Goal: Check status: Check status

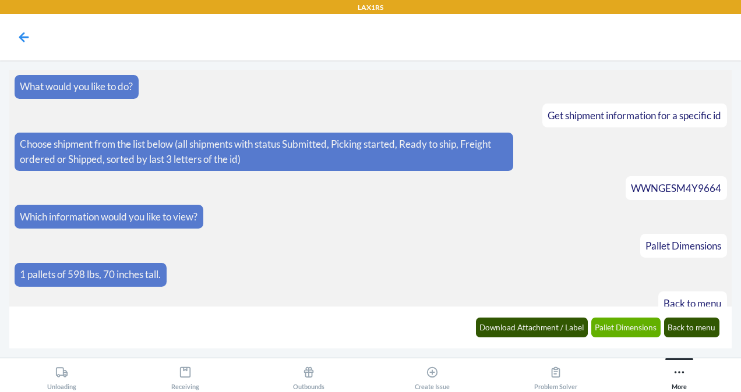
scroll to position [554, 0]
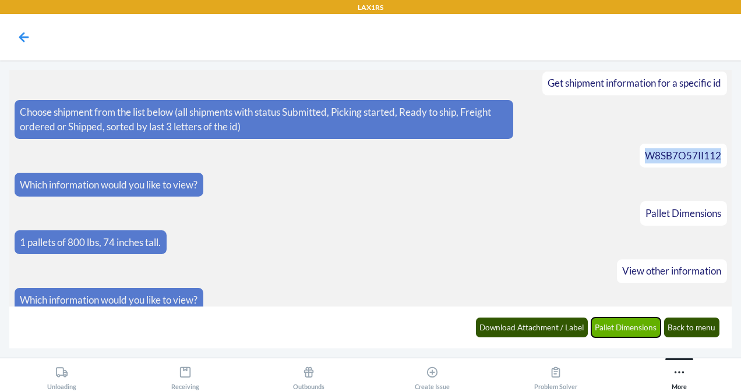
click at [620, 332] on button "Pallet Dimensions" at bounding box center [626, 328] width 70 height 20
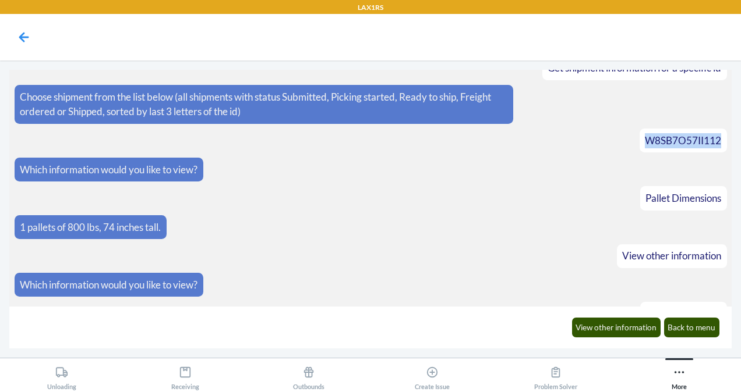
scroll to position [611, 0]
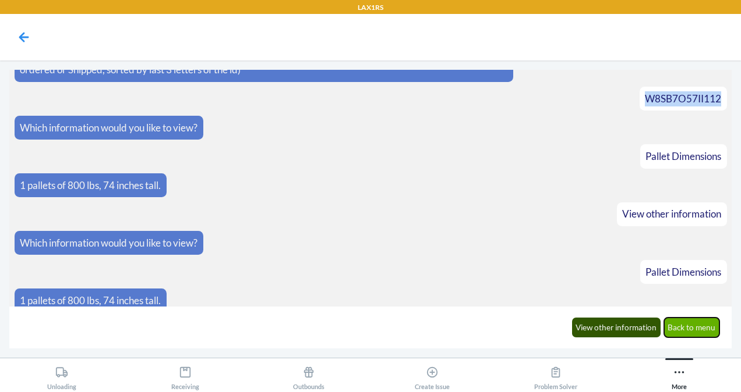
click at [687, 327] on button "Back to menu" at bounding box center [692, 328] width 56 height 20
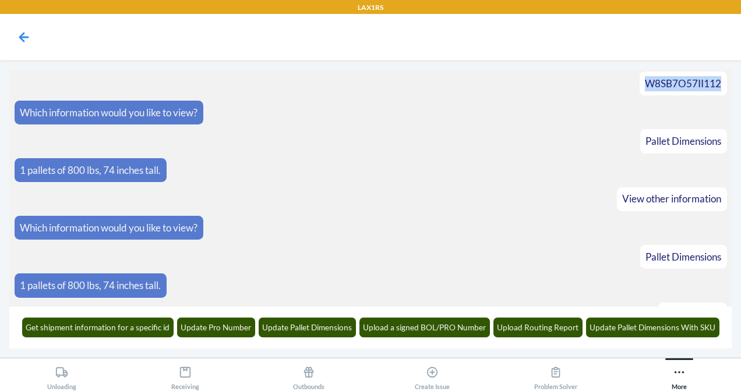
scroll to position [668, 0]
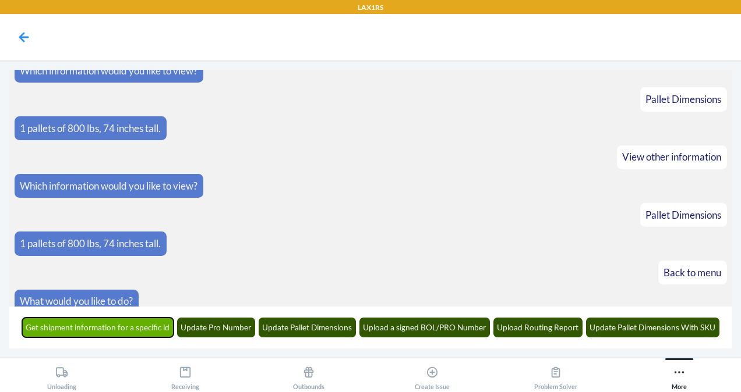
click at [109, 331] on button "Get shipment information for a specific id" at bounding box center [98, 328] width 152 height 20
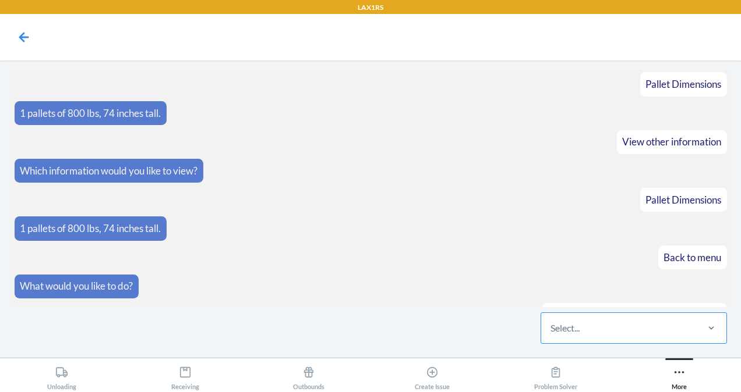
scroll to position [739, 0]
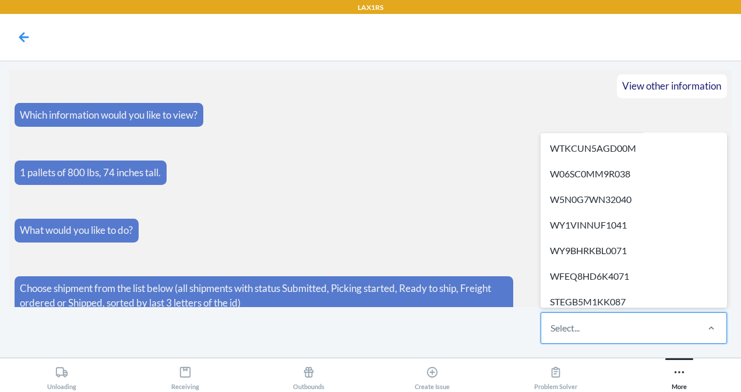
click at [581, 335] on div "Select..." at bounding box center [618, 328] width 155 height 30
click at [551, 335] on input "option WTKCUN5AGD00M focused, 1 of 728. 728 results available. Use Up and Down …" at bounding box center [550, 328] width 1 height 14
paste input "W3E5VI1IUGU1P"
type input "W3E5VI1IUGU1P"
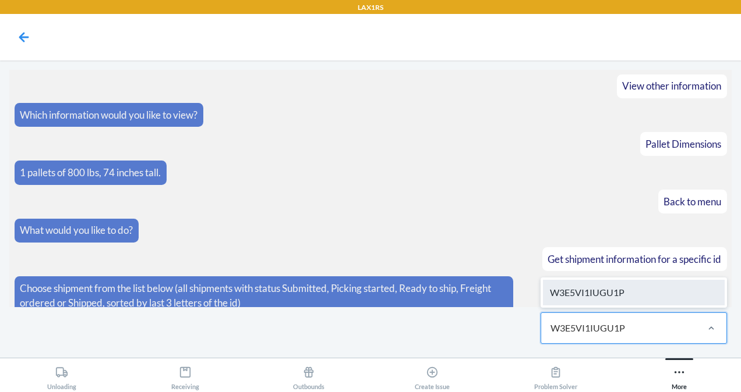
click at [583, 300] on div "W3E5VI1IUGU1P" at bounding box center [634, 293] width 182 height 26
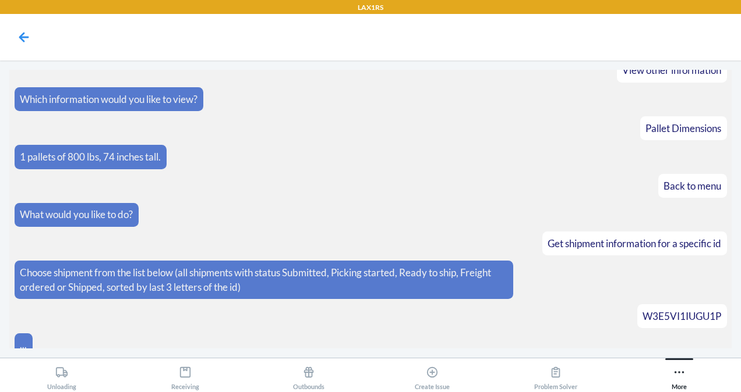
scroll to position [797, 0]
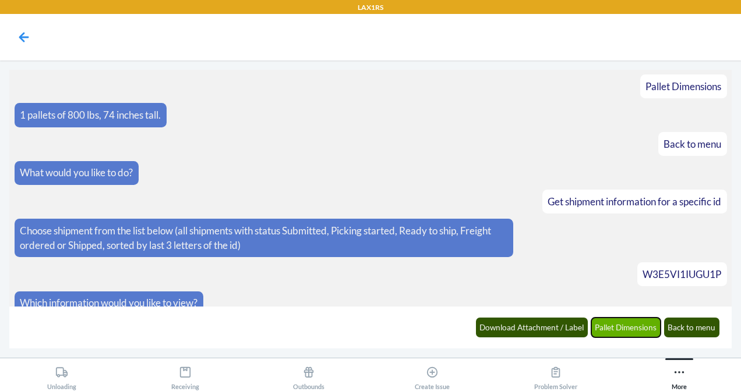
click at [617, 325] on button "Pallet Dimensions" at bounding box center [626, 328] width 70 height 20
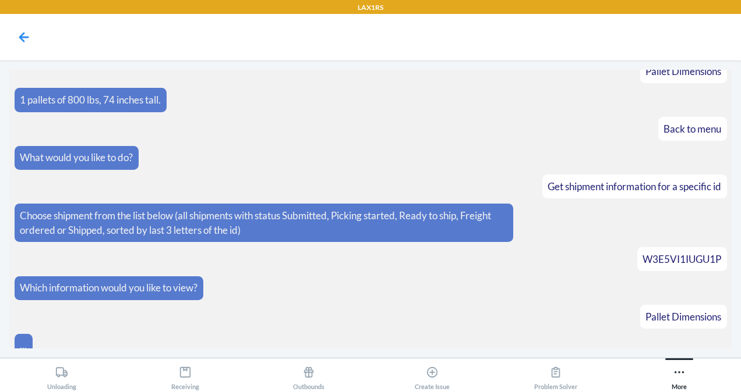
scroll to position [854, 0]
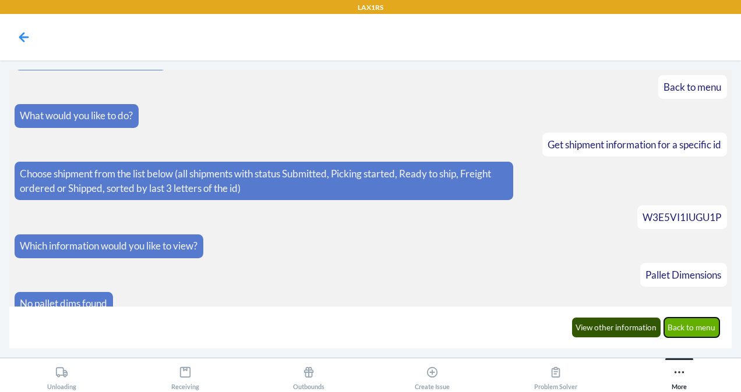
click at [689, 325] on button "Back to menu" at bounding box center [692, 328] width 56 height 20
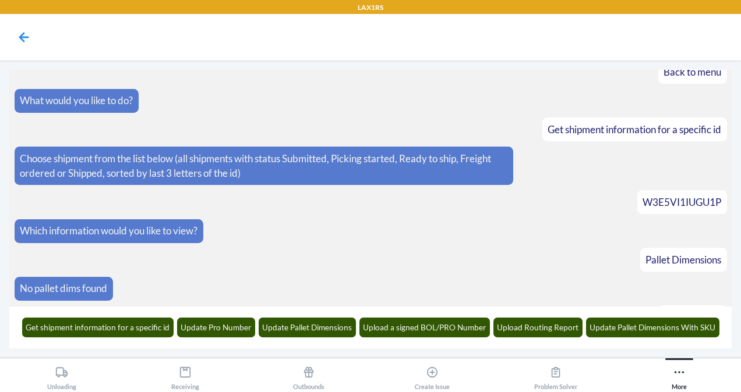
scroll to position [911, 0]
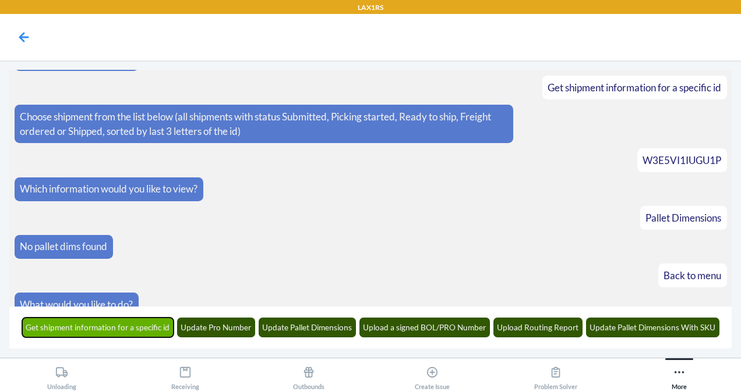
click at [148, 325] on button "Get shipment information for a specific id" at bounding box center [98, 328] width 152 height 20
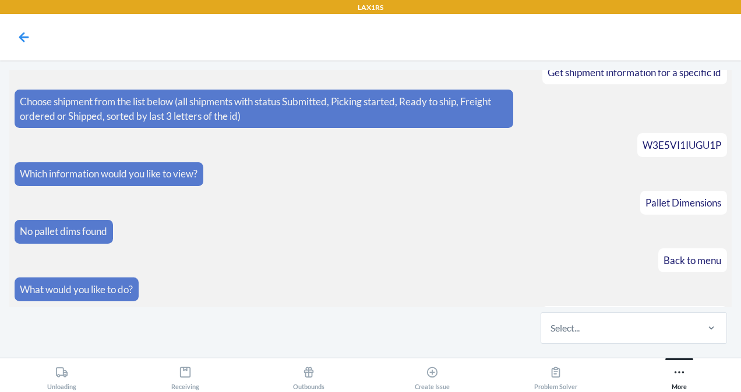
scroll to position [982, 0]
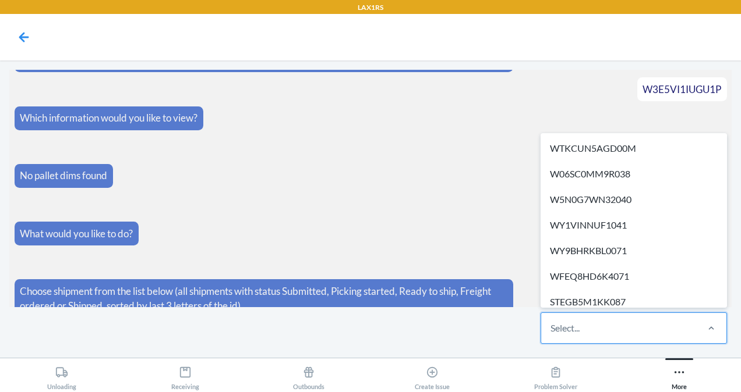
click at [559, 331] on div "Select..." at bounding box center [564, 328] width 29 height 14
click at [551, 331] on input "option WTKCUN5AGD00M focused, 1 of 729. 729 results available. Use Up and Down …" at bounding box center [550, 328] width 1 height 14
paste input "WK6BNZN1TGFBP"
type input "WK6BNZN1TGFBP"
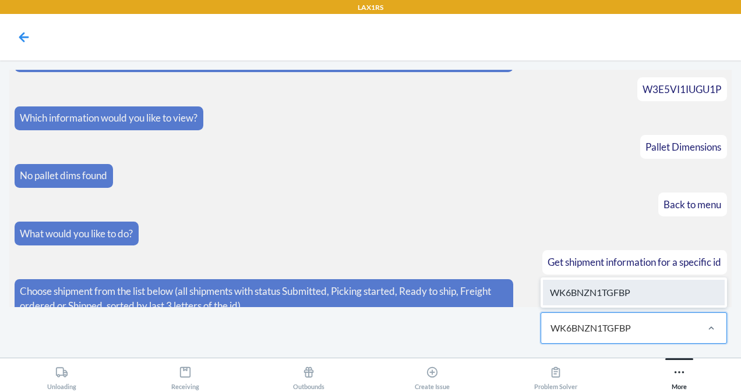
click at [649, 292] on div "WK6BNZN1TGFBP" at bounding box center [634, 293] width 182 height 26
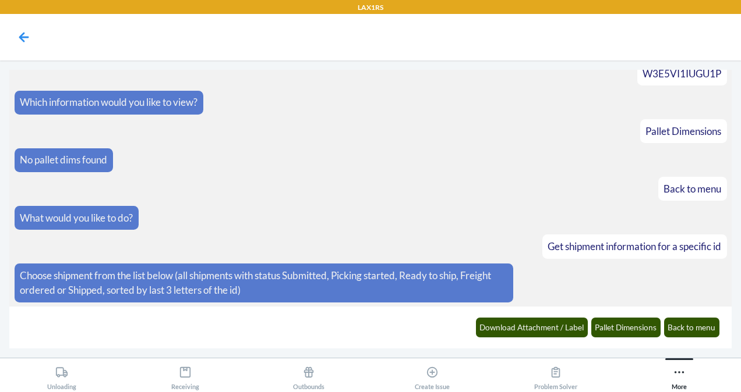
scroll to position [1039, 0]
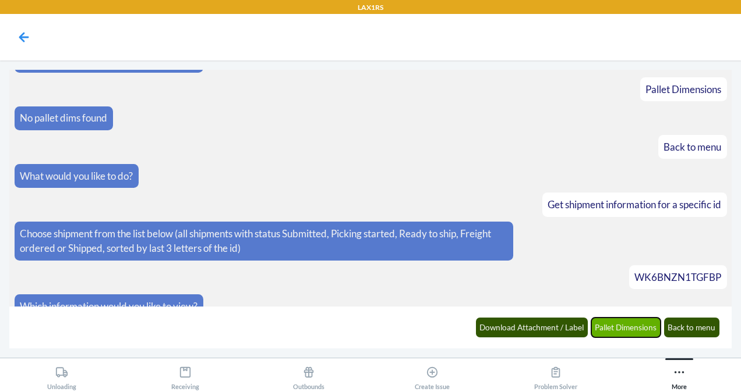
click at [621, 323] on button "Pallet Dimensions" at bounding box center [626, 328] width 70 height 20
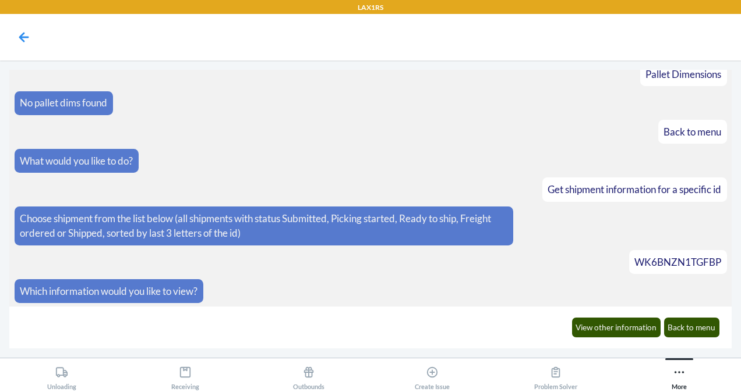
scroll to position [1096, 0]
